Goal: Information Seeking & Learning: Find contact information

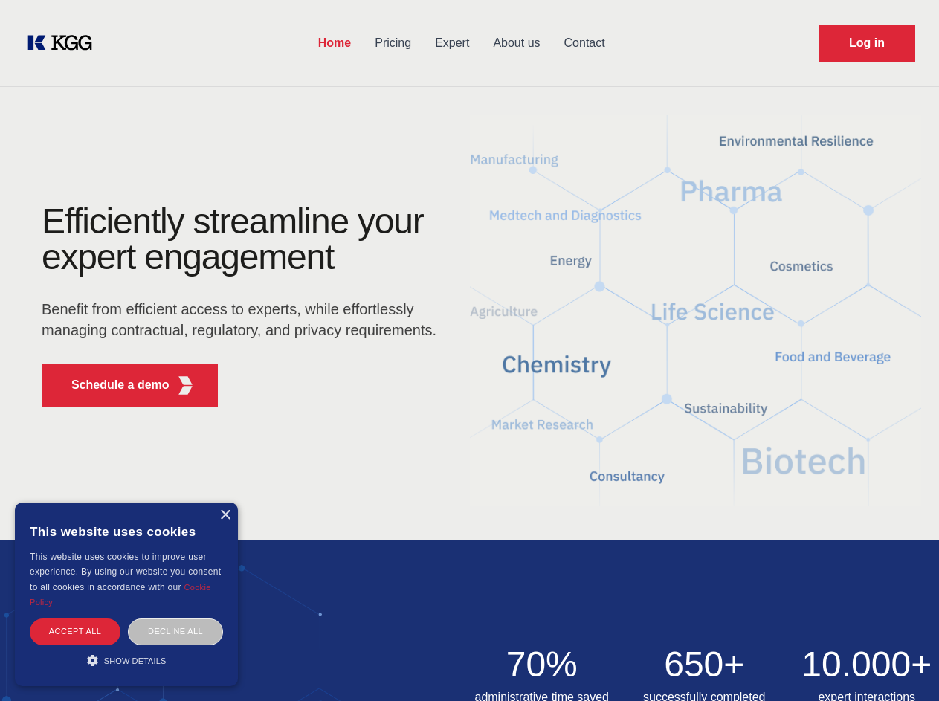
click at [469, 350] on div "Efficiently streamline your expert engagement Benefit from efficient access to …" at bounding box center [244, 311] width 452 height 215
click at [112, 385] on p "Schedule a demo" at bounding box center [120, 385] width 98 height 18
click at [225, 515] on div "× This website uses cookies This website uses cookies to improve user experienc…" at bounding box center [126, 595] width 223 height 184
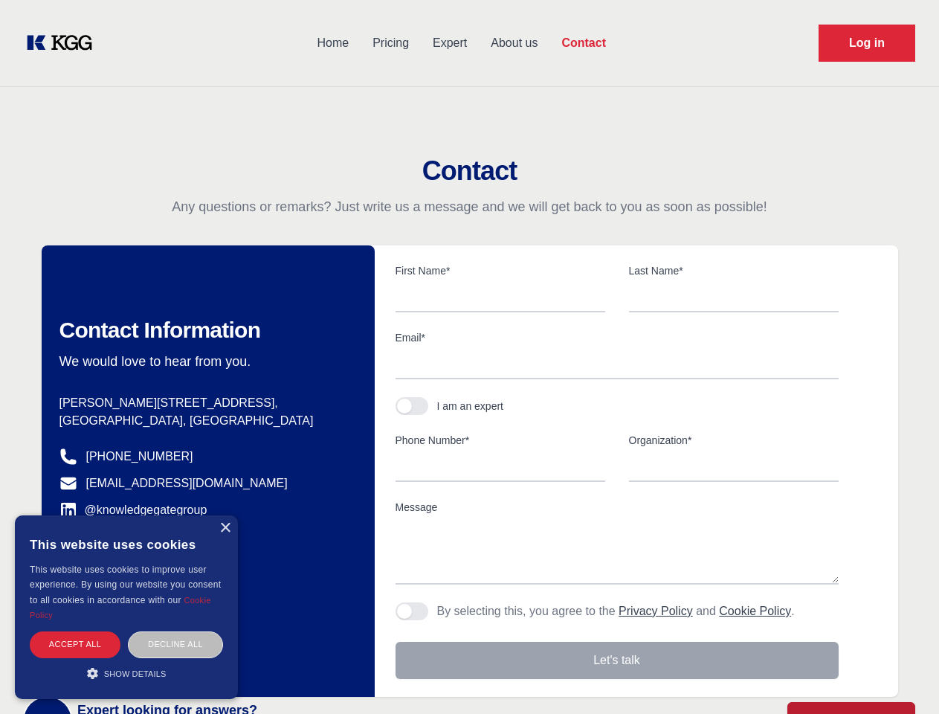
click at [75, 631] on div "Accept all" at bounding box center [75, 644] width 91 height 26
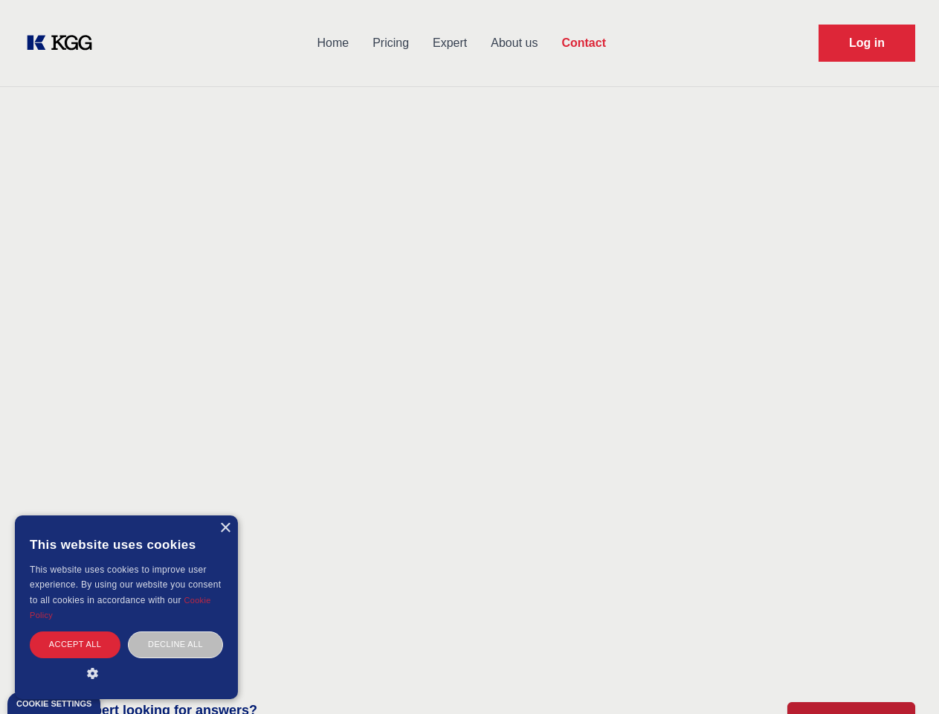
click at [176, 631] on div "Decline all" at bounding box center [175, 644] width 95 height 26
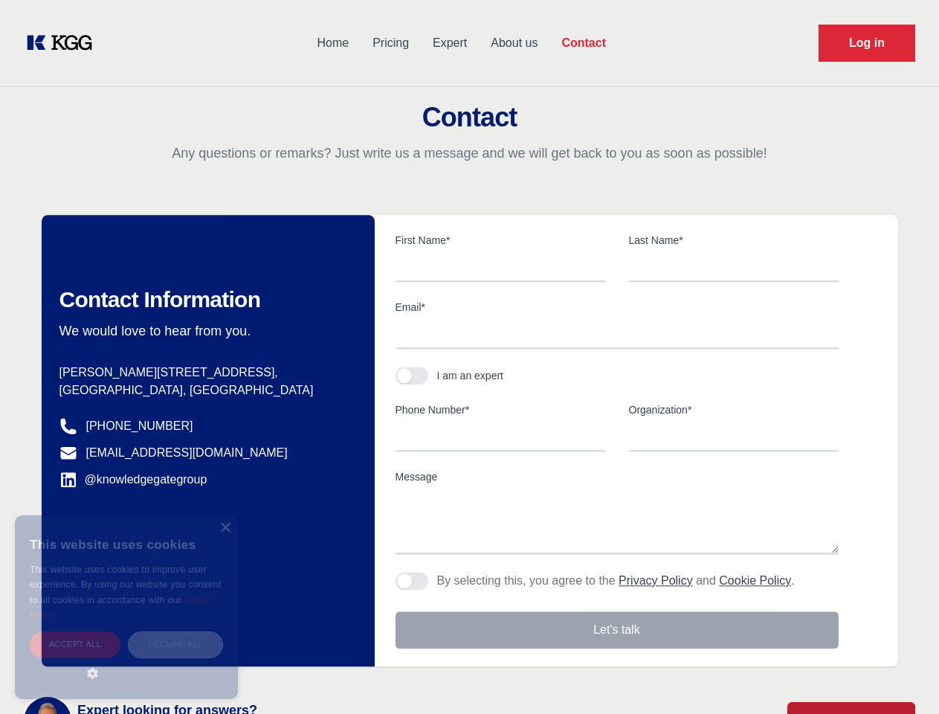
click at [126, 660] on main "Contact Any questions or remarks? Just write us a message and we will get back …" at bounding box center [469, 387] width 939 height 774
